Goal: Task Accomplishment & Management: Manage account settings

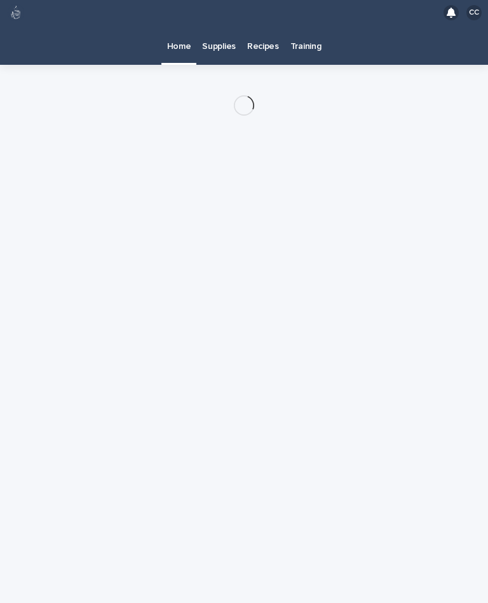
scroll to position [23, 0]
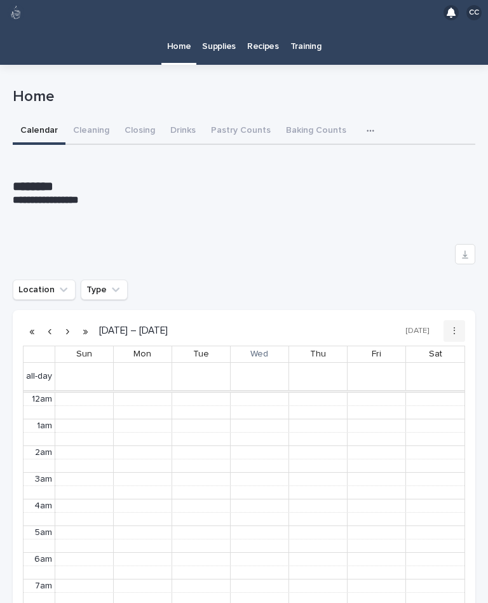
scroll to position [161, 0]
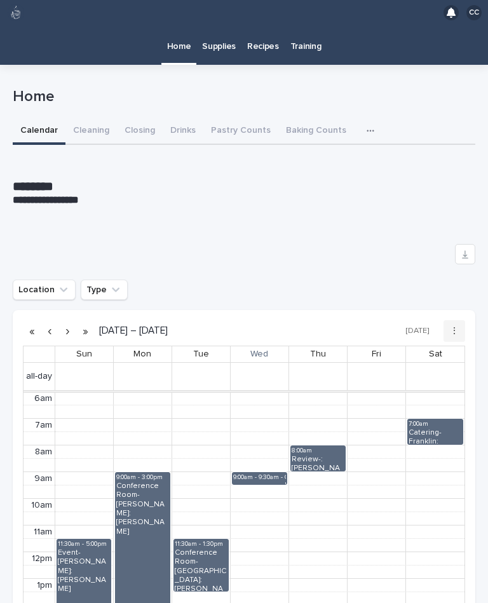
click at [89, 118] on button "Cleaning" at bounding box center [90, 131] width 51 height 27
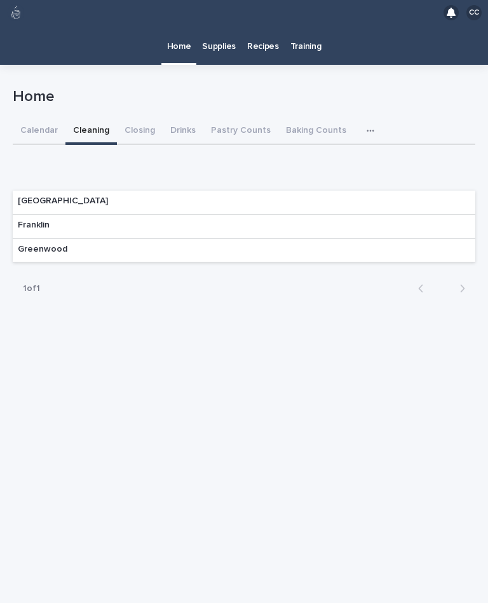
click at [447, 215] on div "Franklin" at bounding box center [244, 227] width 462 height 24
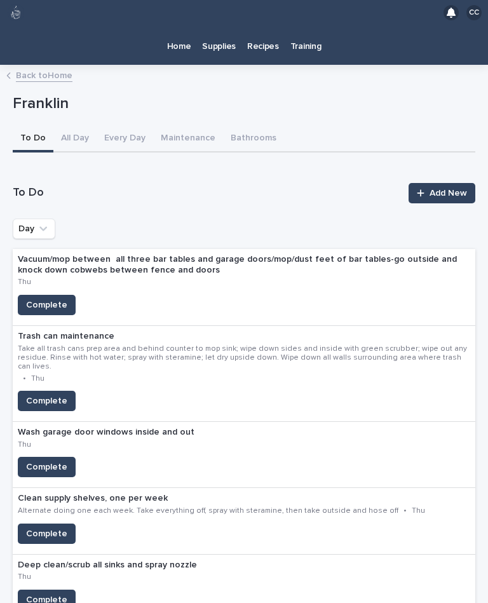
scroll to position [11, 0]
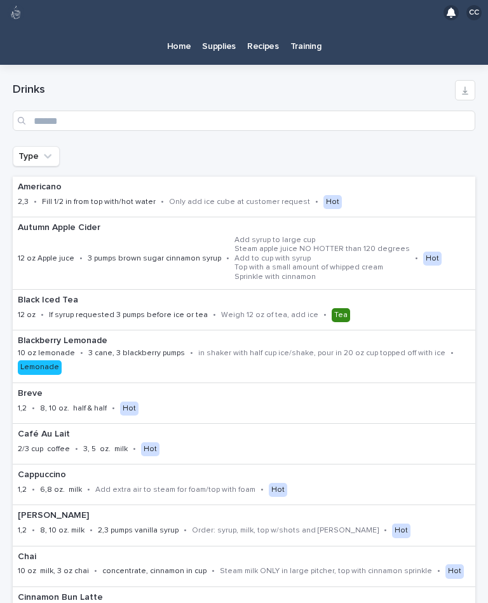
click at [256, 43] on p "Recipes" at bounding box center [263, 38] width 32 height 27
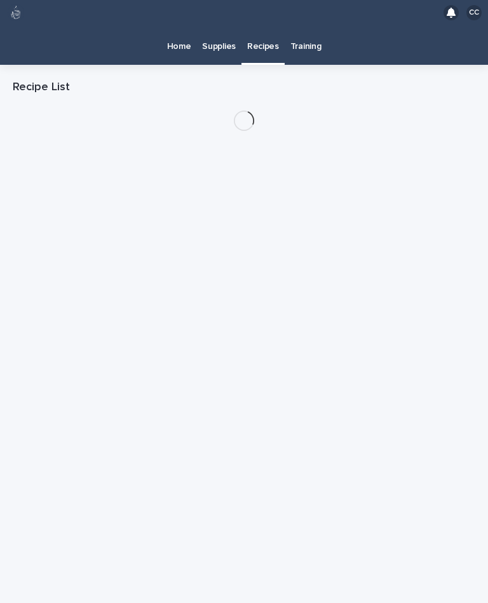
scroll to position [23, 0]
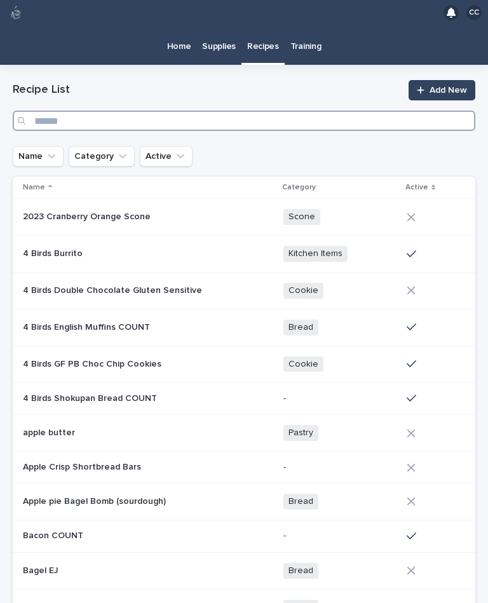
click at [292, 111] on input "Search" at bounding box center [244, 121] width 462 height 20
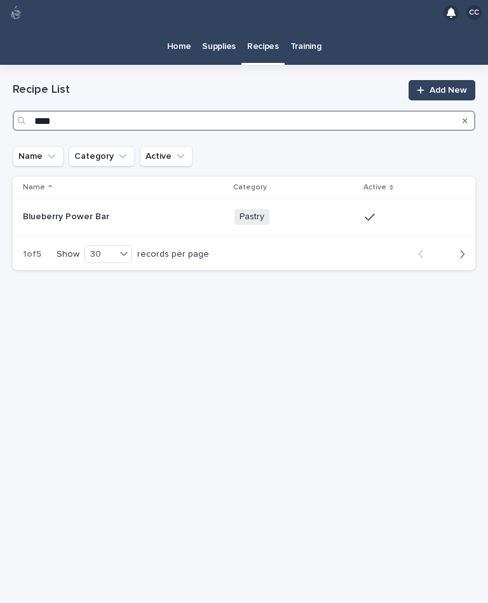
type input "*****"
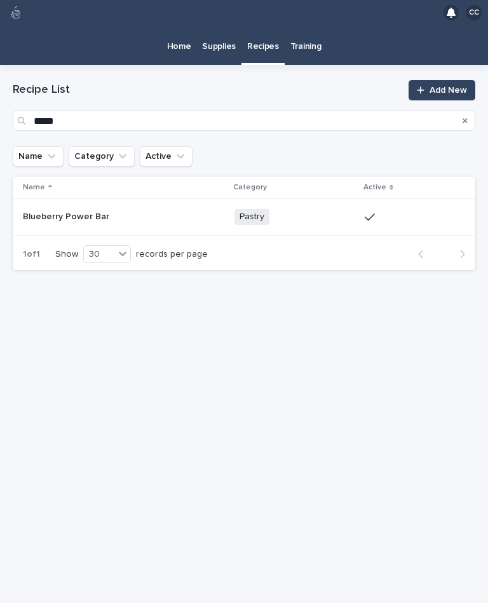
click at [161, 211] on p at bounding box center [123, 216] width 201 height 11
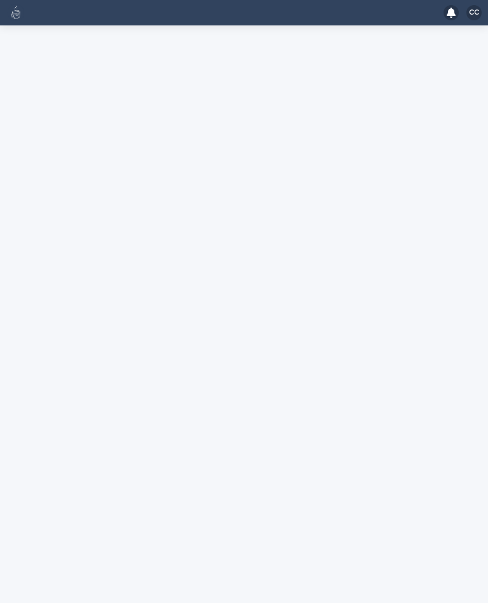
scroll to position [23, 0]
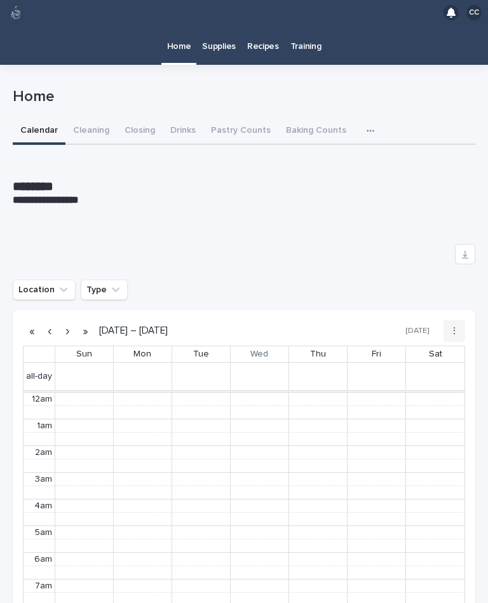
click at [91, 118] on button "Cleaning" at bounding box center [90, 131] width 51 height 27
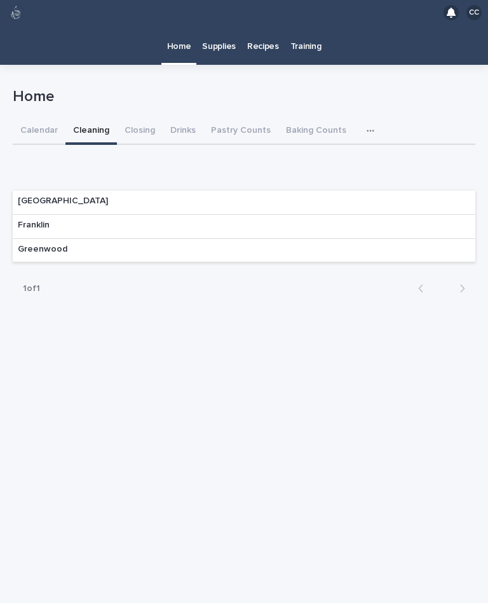
click at [30, 215] on div "Franklin" at bounding box center [34, 226] width 42 height 23
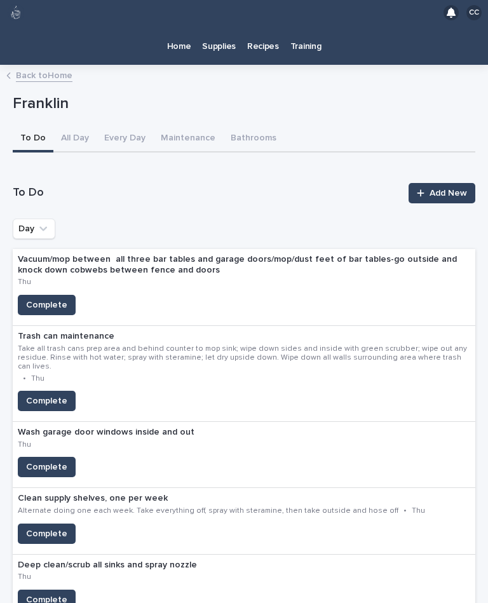
click at [180, 41] on link "Home" at bounding box center [179, 44] width 36 height 39
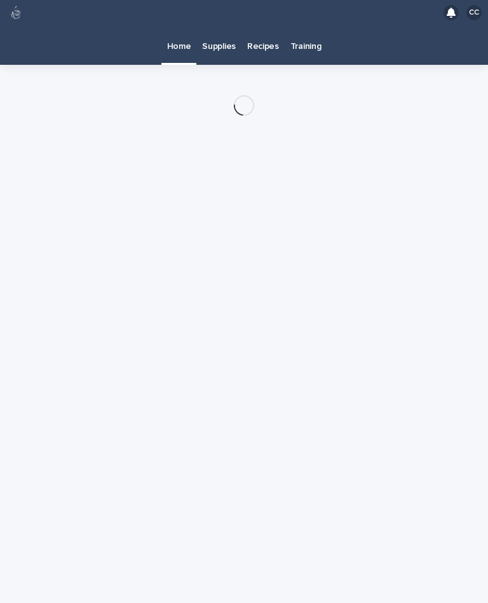
click at [180, 41] on div "Home" at bounding box center [179, 44] width 36 height 39
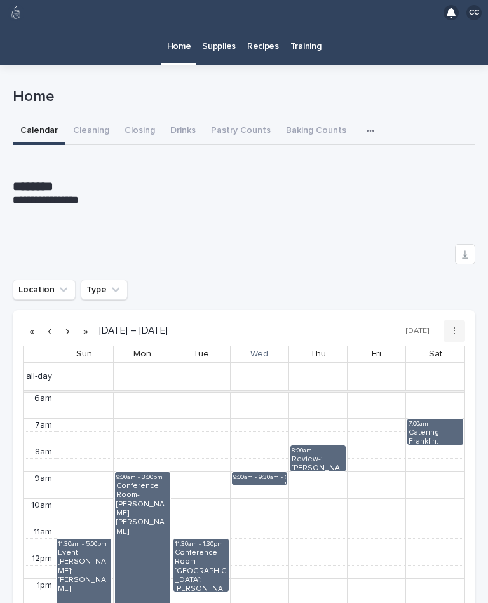
click at [135, 118] on button "Closing" at bounding box center [140, 131] width 46 height 27
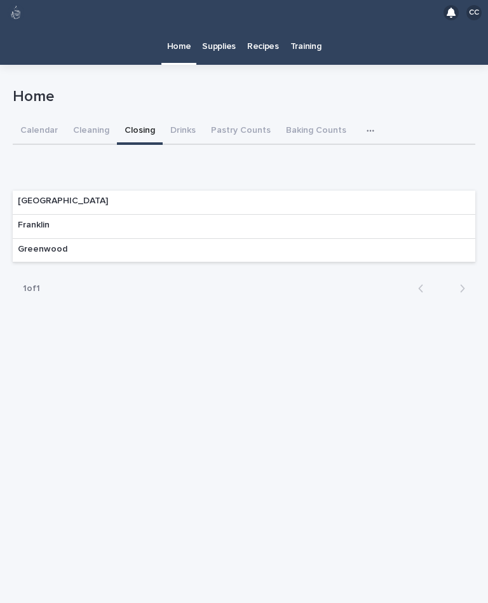
click at [37, 220] on p "Franklin" at bounding box center [34, 225] width 32 height 11
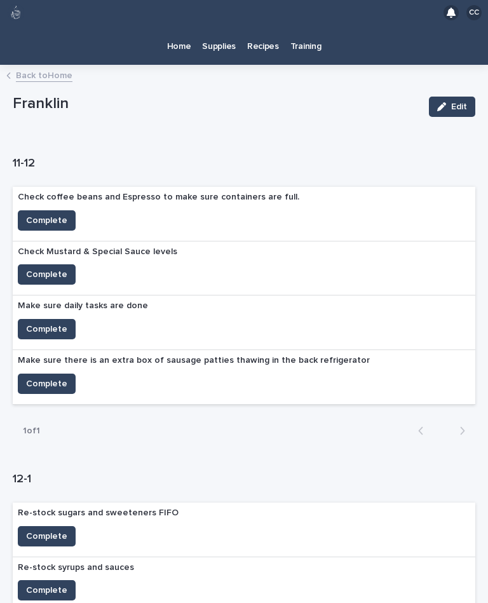
click at [43, 210] on button "Complete" at bounding box center [47, 220] width 58 height 20
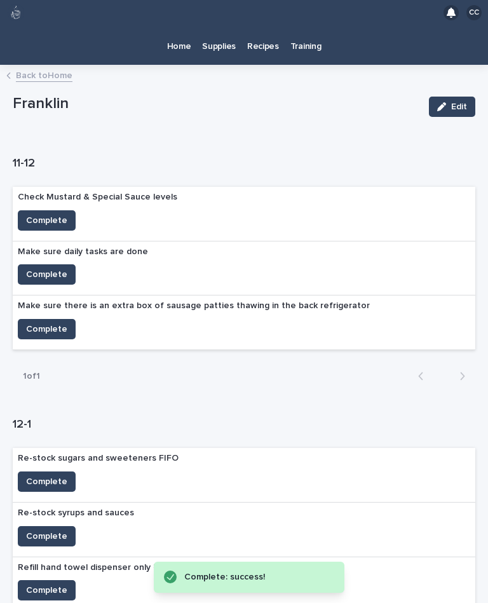
click at [33, 214] on span "Complete" at bounding box center [46, 220] width 41 height 13
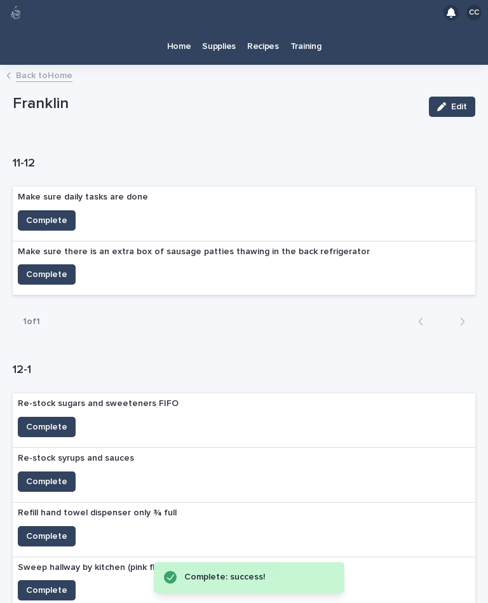
click at [32, 214] on span "Complete" at bounding box center [46, 220] width 41 height 13
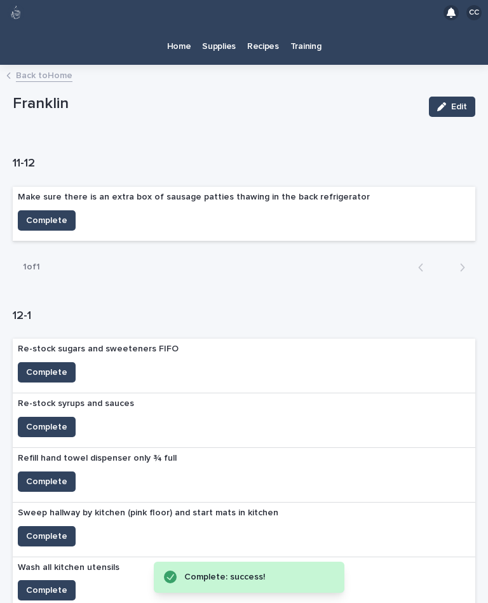
click at [34, 210] on button "Complete" at bounding box center [47, 220] width 58 height 20
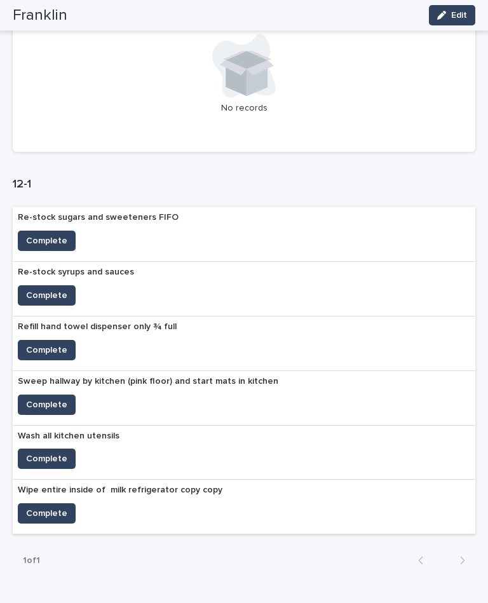
scroll to position [179, 0]
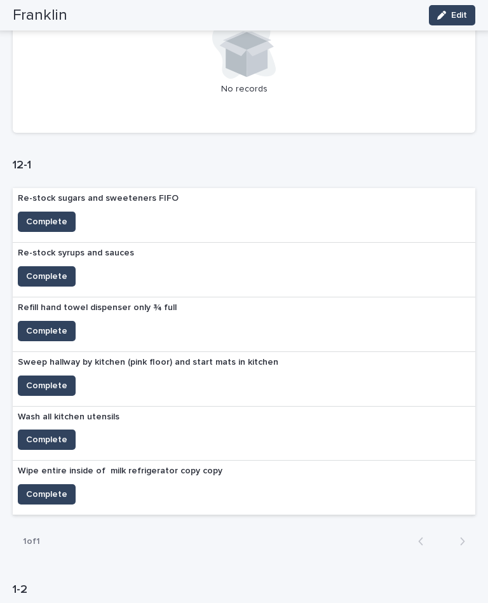
click at [44, 215] on span "Complete" at bounding box center [46, 221] width 41 height 13
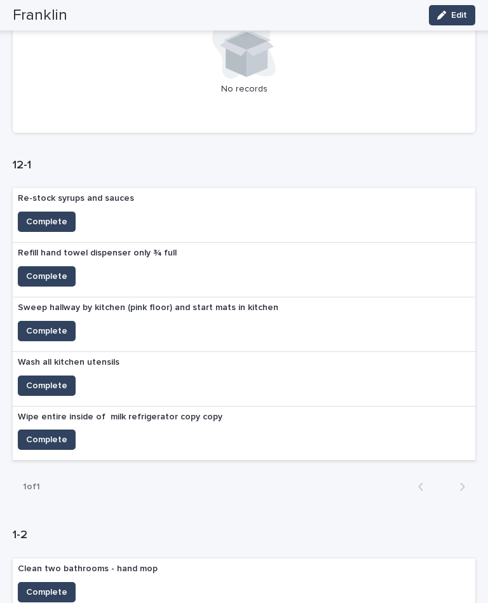
click at [46, 215] on span "Complete" at bounding box center [46, 221] width 41 height 13
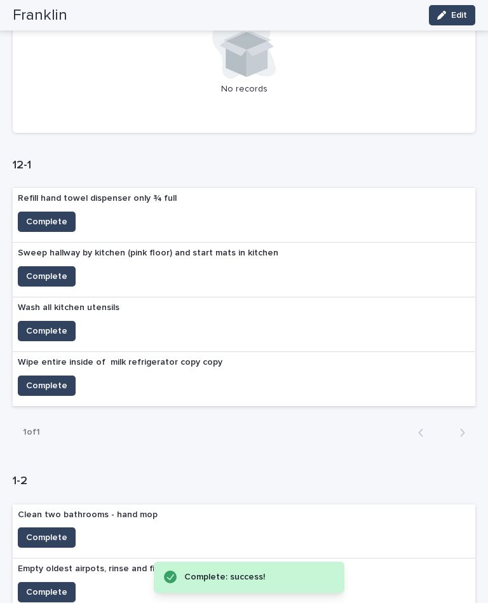
click at [47, 215] on span "Complete" at bounding box center [46, 221] width 41 height 13
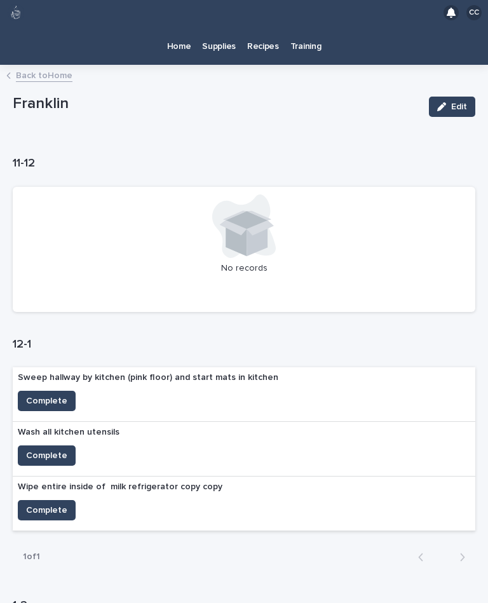
scroll to position [0, 0]
click at [187, 25] on p "Home" at bounding box center [179, 38] width 24 height 27
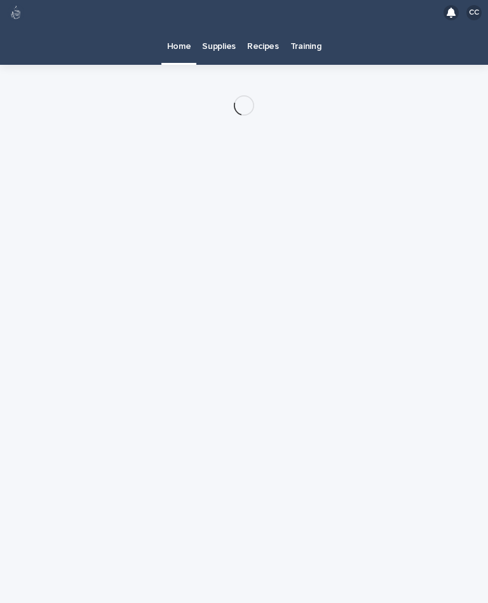
scroll to position [23, 0]
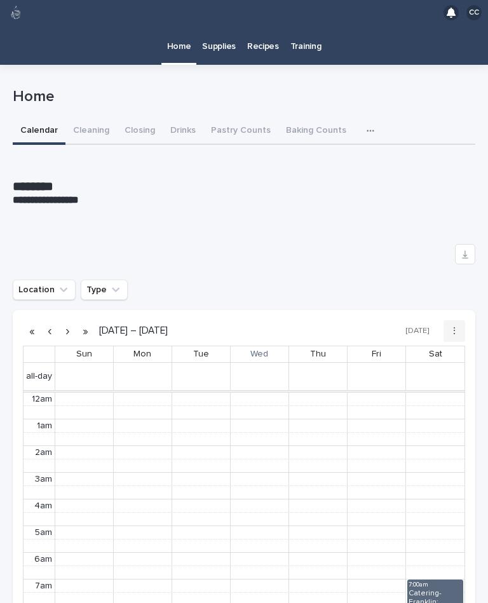
scroll to position [161, 0]
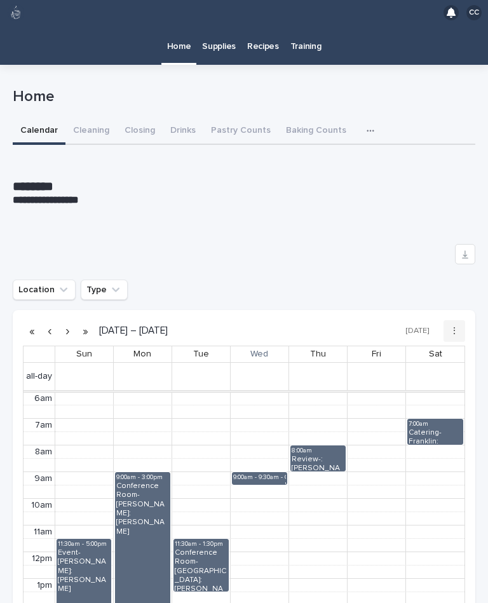
click at [146, 88] on div "Home" at bounding box center [241, 99] width 457 height 23
click at [148, 118] on button "Closing" at bounding box center [140, 131] width 46 height 27
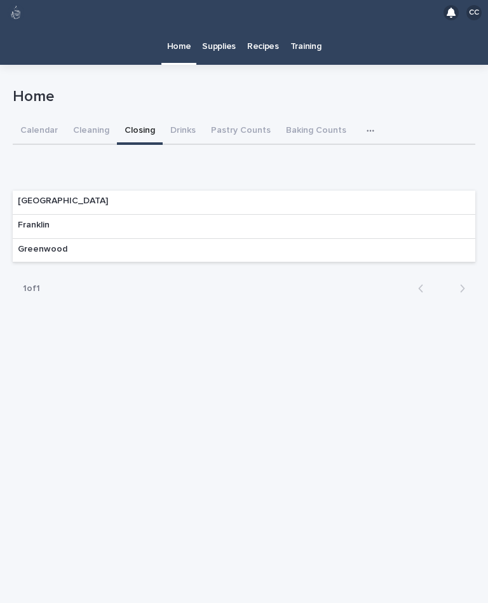
click at [135, 215] on div "Franklin" at bounding box center [244, 227] width 462 height 24
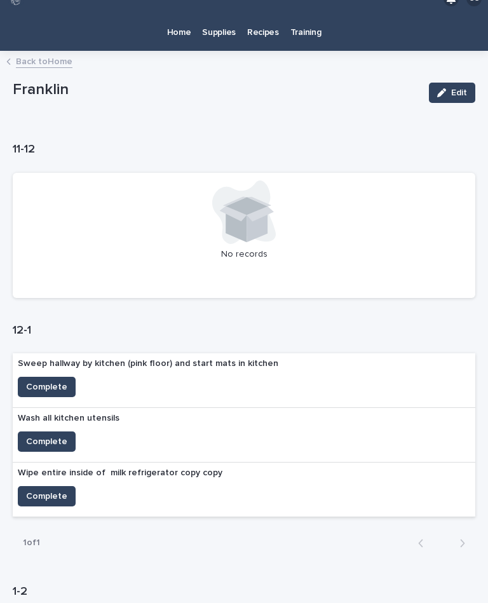
scroll to position [78, 0]
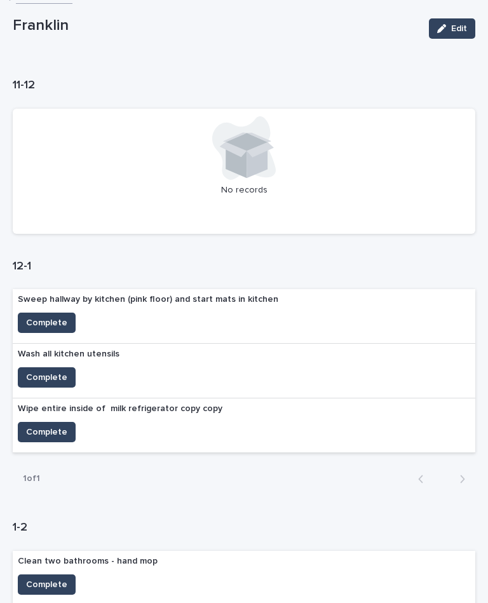
click at [38, 371] on span "Complete" at bounding box center [46, 377] width 41 height 13
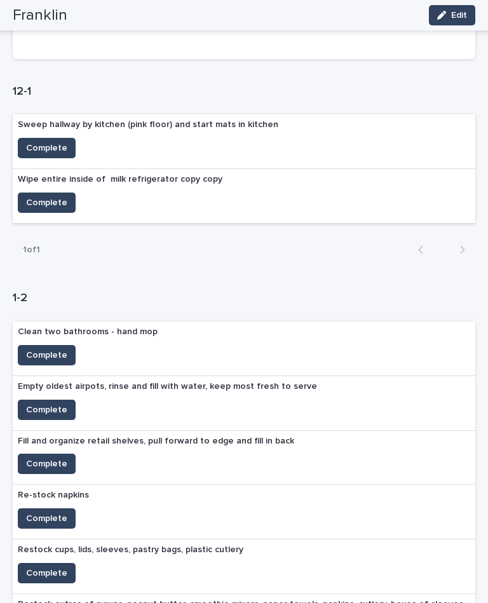
scroll to position [92, 0]
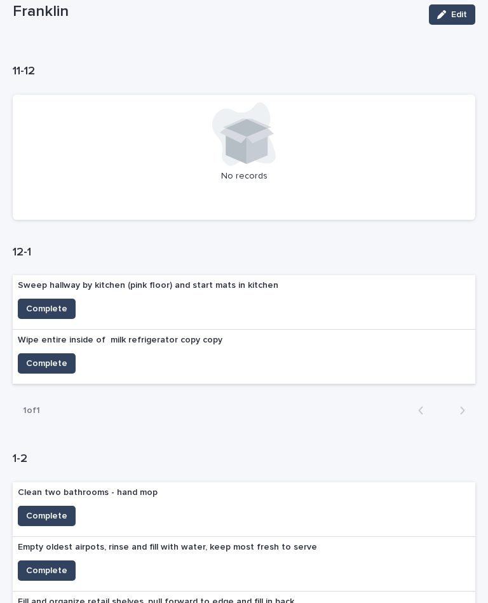
click at [38, 302] on span "Complete" at bounding box center [46, 308] width 41 height 13
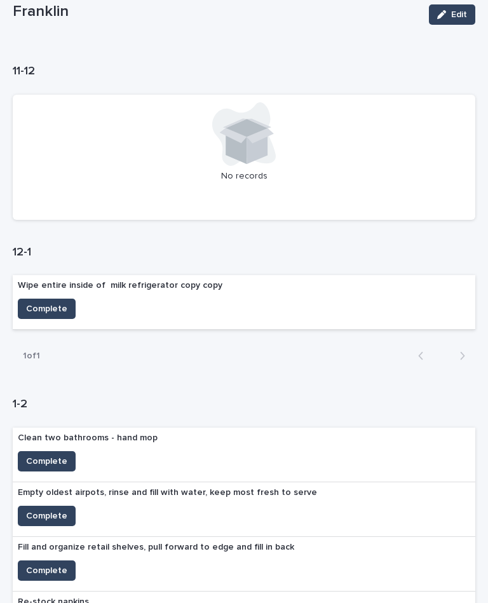
click at [46, 299] on button "Complete" at bounding box center [47, 309] width 58 height 20
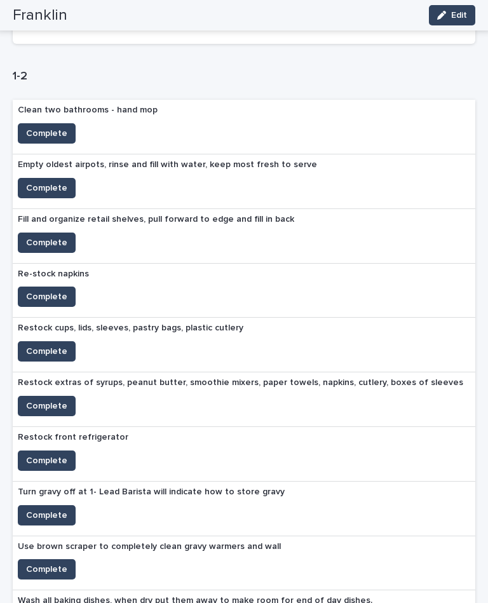
scroll to position [453, 0]
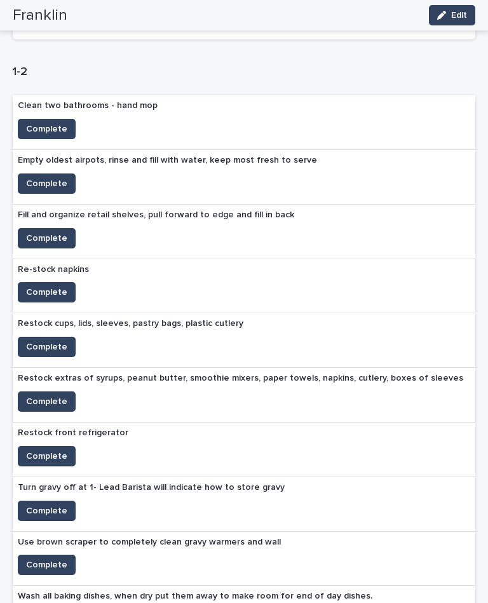
click at [60, 286] on span "Complete" at bounding box center [46, 292] width 41 height 13
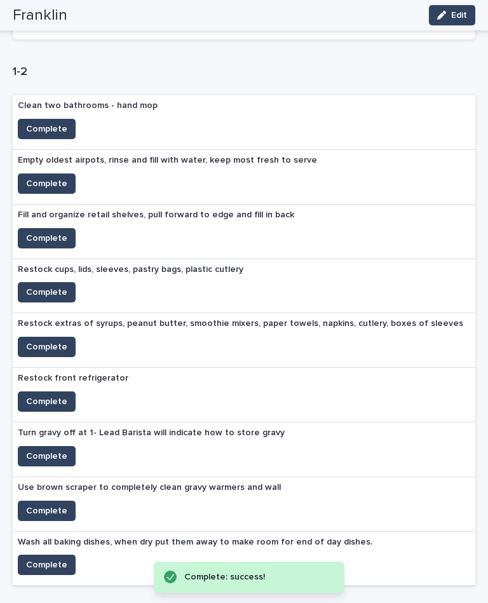
click at [47, 286] on span "Complete" at bounding box center [46, 292] width 41 height 13
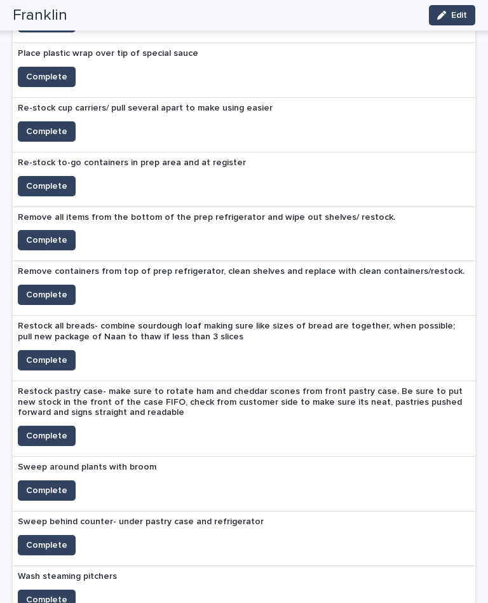
scroll to position [1675, 0]
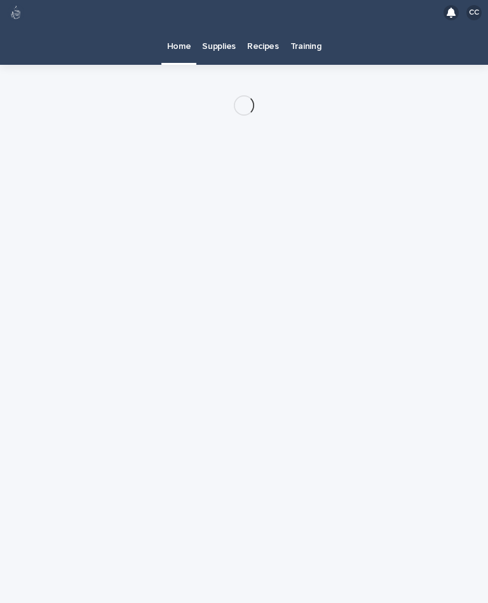
scroll to position [23, 0]
click at [258, 25] on p "Recipes" at bounding box center [263, 38] width 32 height 27
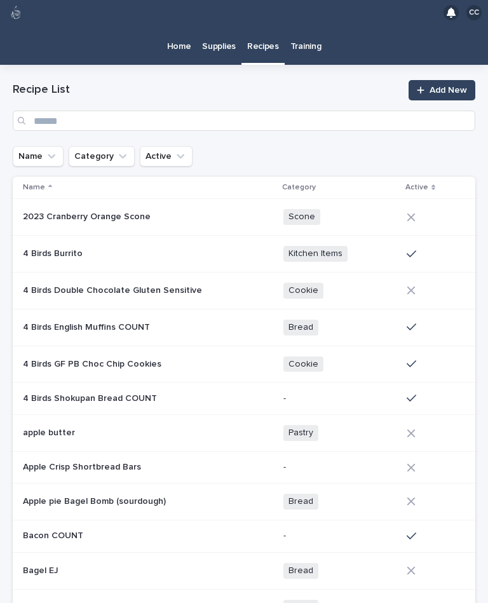
click at [175, 28] on p "Home" at bounding box center [179, 38] width 24 height 27
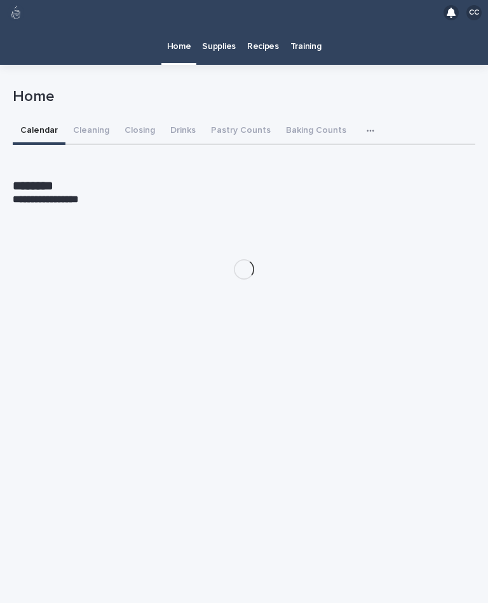
click at [188, 30] on link "Home" at bounding box center [179, 43] width 36 height 37
click at [181, 118] on button "Drinks" at bounding box center [183, 131] width 41 height 27
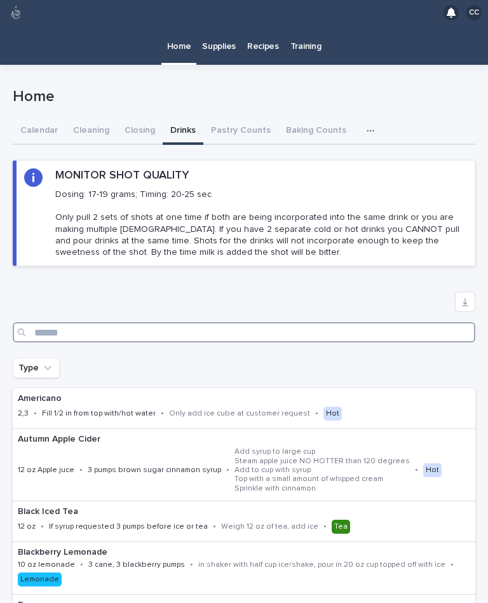
click at [265, 322] on input "Search" at bounding box center [244, 332] width 462 height 20
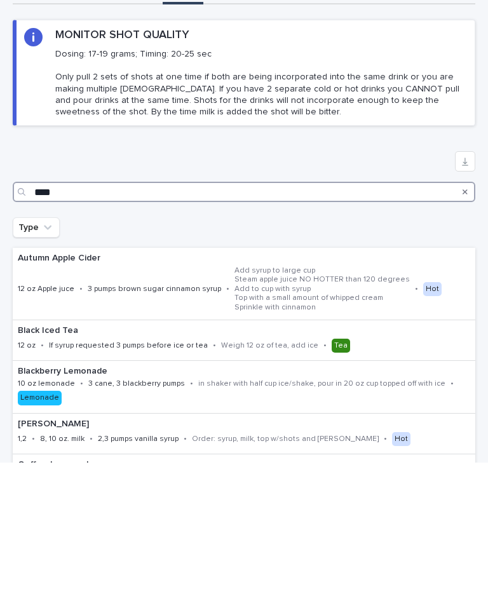
type input "*****"
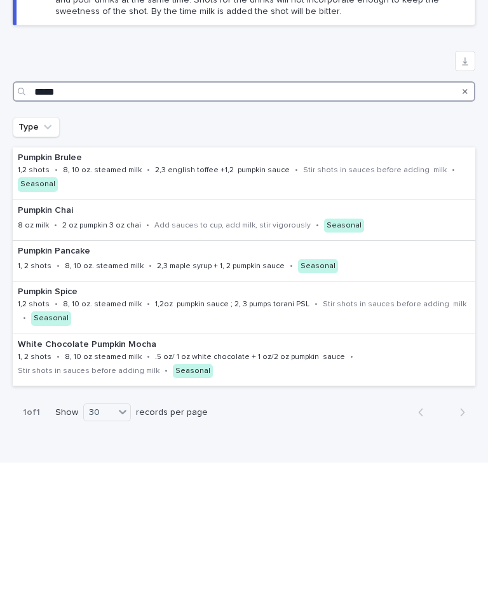
scroll to position [100, 0]
